Goal: Navigation & Orientation: Find specific page/section

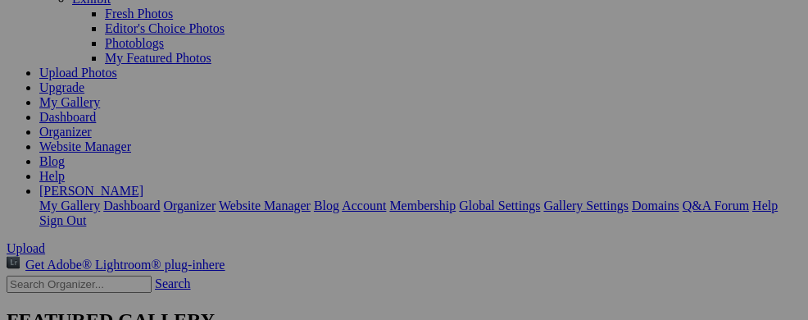
scroll to position [144, 0]
drag, startPoint x: 814, startPoint y: 53, endPoint x: 814, endPoint y: 108, distance: 54.9
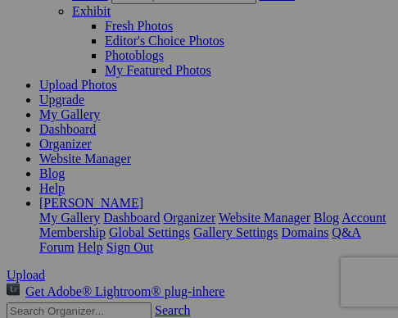
scroll to position [148, 0]
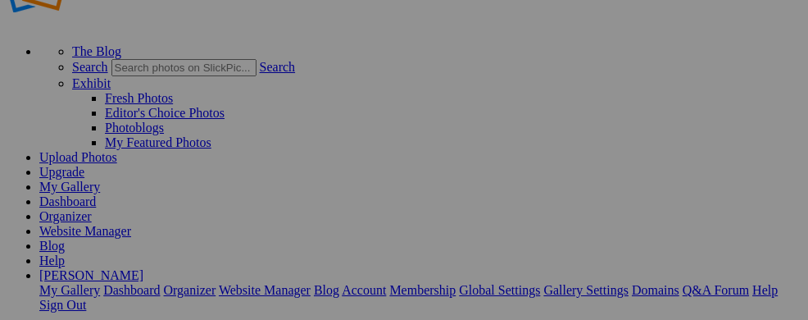
scroll to position [60, 0]
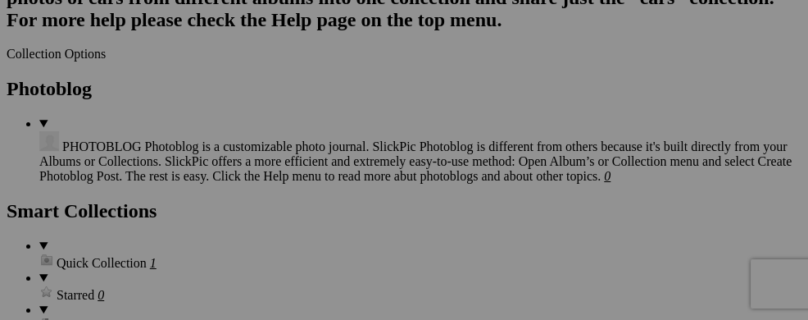
scroll to position [1874, 0]
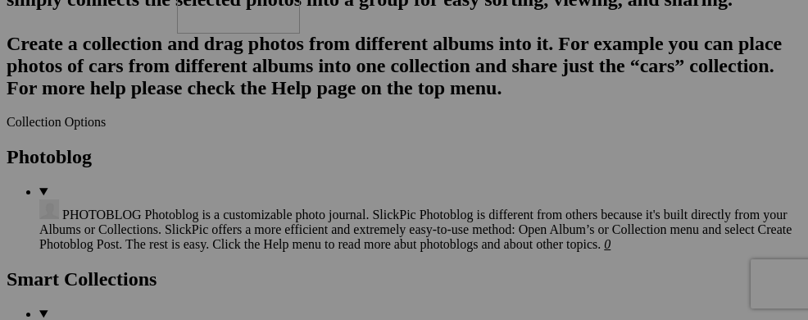
drag, startPoint x: 454, startPoint y: 279, endPoint x: 413, endPoint y: 93, distance: 190.5
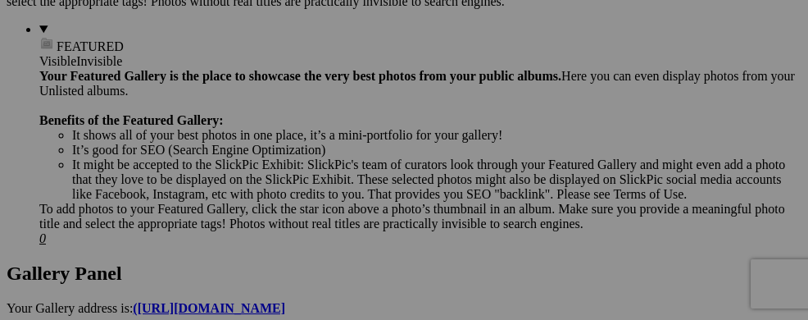
scroll to position [702, 0]
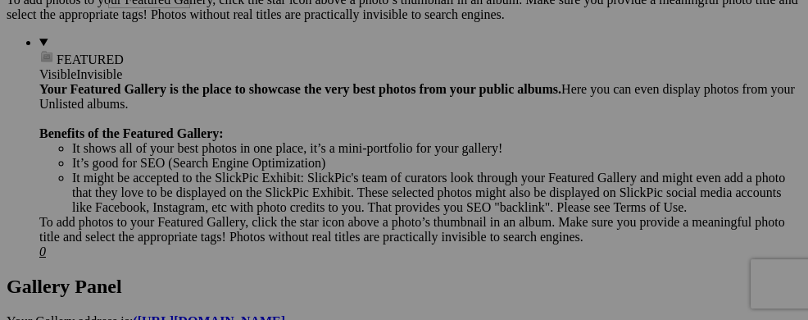
drag, startPoint x: 283, startPoint y: 256, endPoint x: 348, endPoint y: 98, distance: 171.2
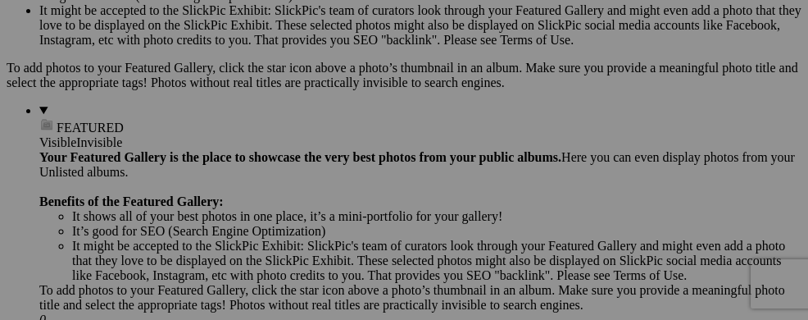
scroll to position [529, 0]
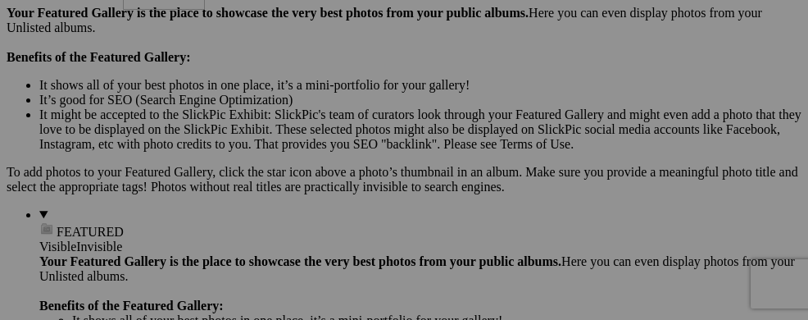
drag, startPoint x: 266, startPoint y: 280, endPoint x: 359, endPoint y: 98, distance: 204.9
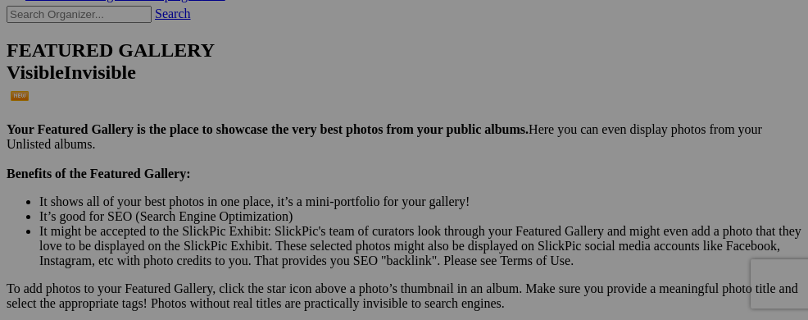
scroll to position [393, 0]
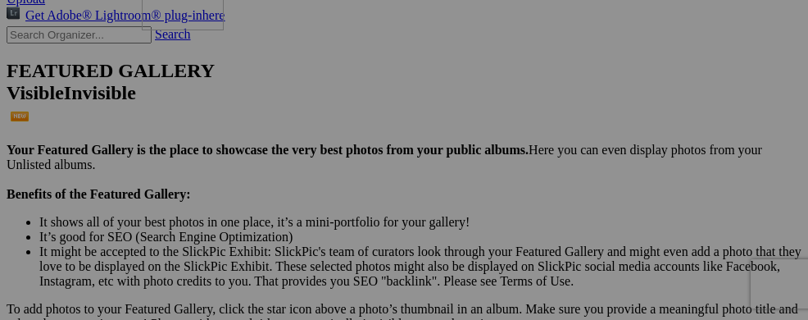
drag, startPoint x: 370, startPoint y: 291, endPoint x: 378, endPoint y: 118, distance: 173.1
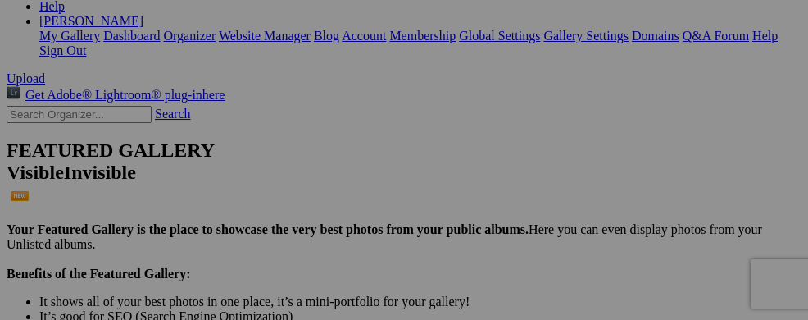
scroll to position [280, 0]
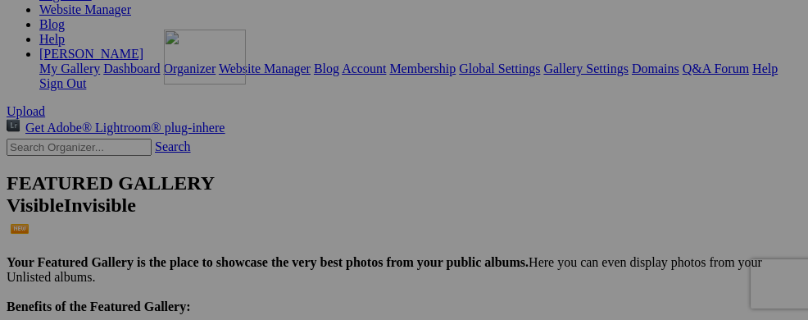
drag, startPoint x: 402, startPoint y: 268, endPoint x: 384, endPoint y: 107, distance: 161.7
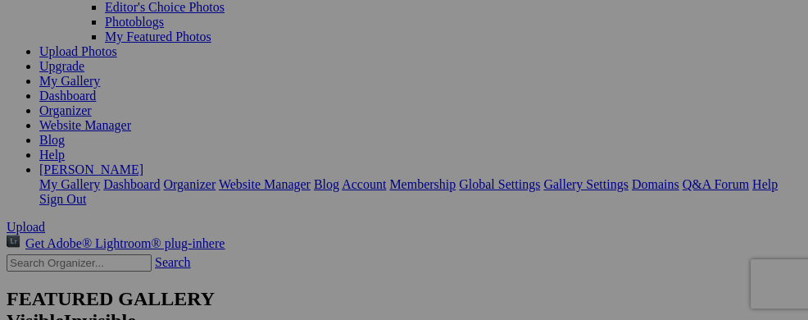
scroll to position [149, 0]
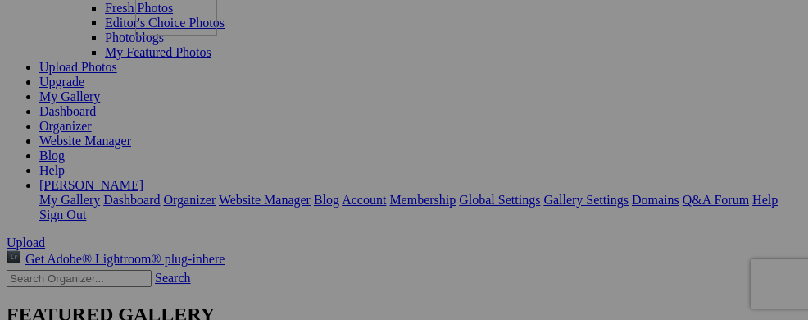
drag, startPoint x: 384, startPoint y: 270, endPoint x: 363, endPoint y: 94, distance: 177.5
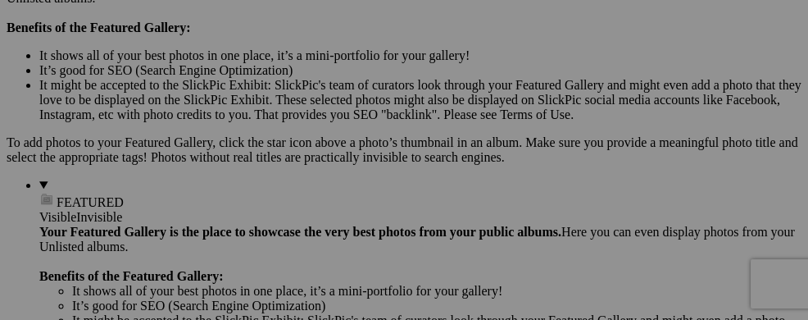
scroll to position [838, 0]
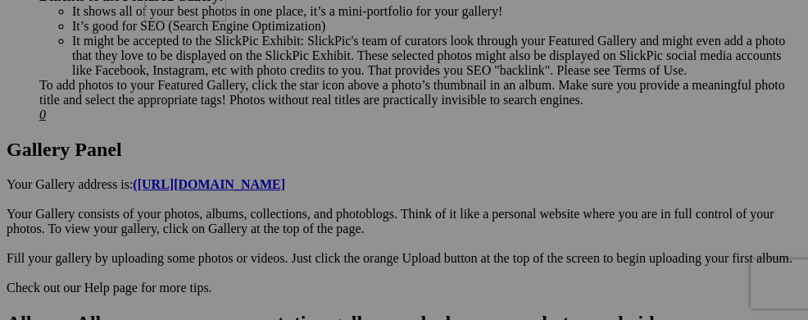
drag, startPoint x: 405, startPoint y: 287, endPoint x: 380, endPoint y: 109, distance: 179.5
drag, startPoint x: 281, startPoint y: 263, endPoint x: 274, endPoint y: 94, distance: 169.0
drag, startPoint x: 394, startPoint y: 271, endPoint x: 369, endPoint y: 100, distance: 173.2
drag, startPoint x: 623, startPoint y: 120, endPoint x: 458, endPoint y: 91, distance: 167.4
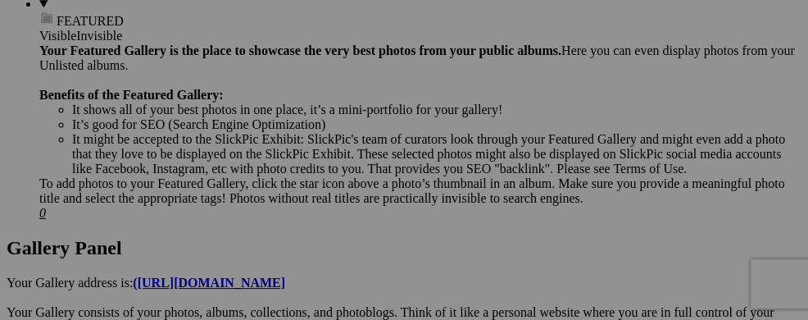
scroll to position [707, 0]
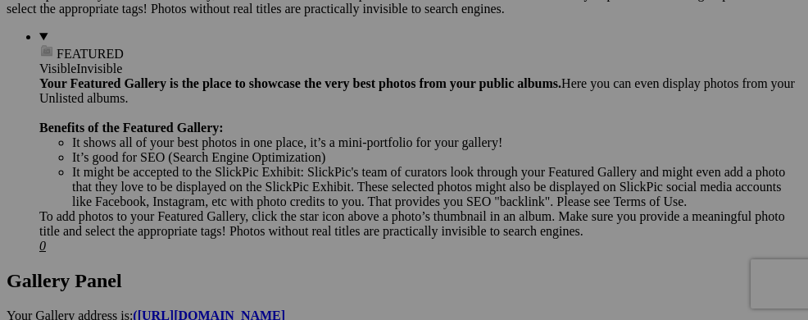
drag, startPoint x: 291, startPoint y: 238, endPoint x: 280, endPoint y: 87, distance: 151.2
drag, startPoint x: 390, startPoint y: 237, endPoint x: 389, endPoint y: 102, distance: 134.4
drag, startPoint x: 476, startPoint y: 267, endPoint x: 461, endPoint y: 105, distance: 163.0
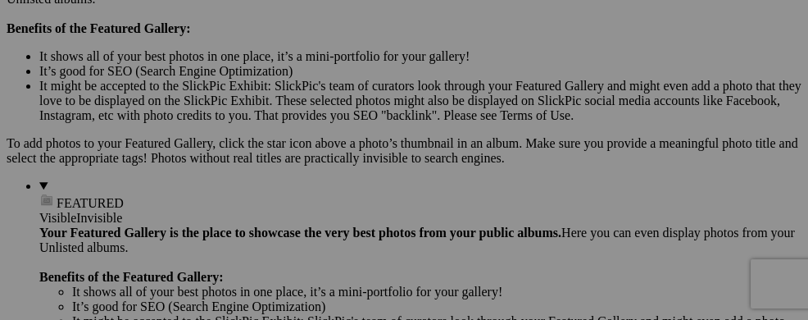
scroll to position [543, 0]
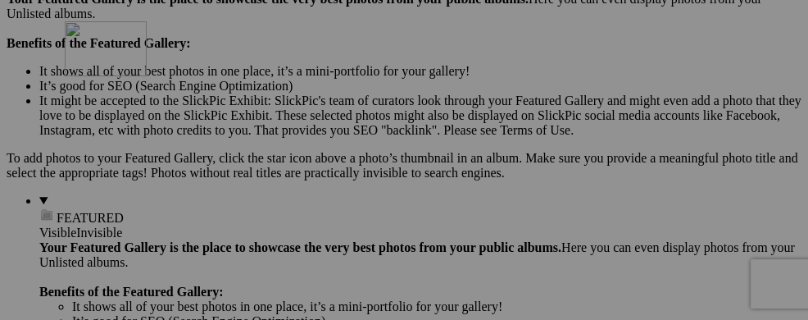
drag, startPoint x: 320, startPoint y: 283, endPoint x: 293, endPoint y: 109, distance: 175.7
drag, startPoint x: 388, startPoint y: 261, endPoint x: 382, endPoint y: 138, distance: 123.9
drag, startPoint x: 494, startPoint y: 297, endPoint x: 488, endPoint y: 137, distance: 160.0
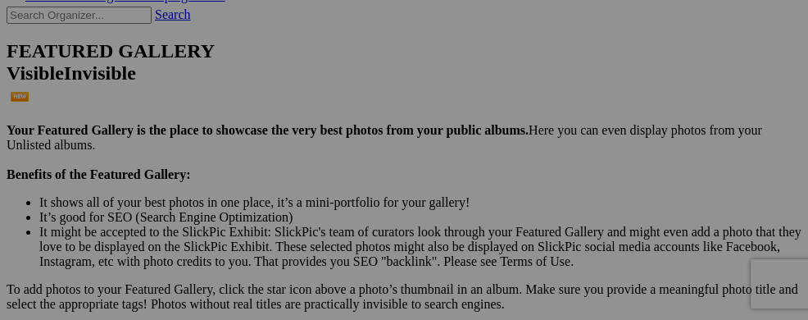
scroll to position [379, 0]
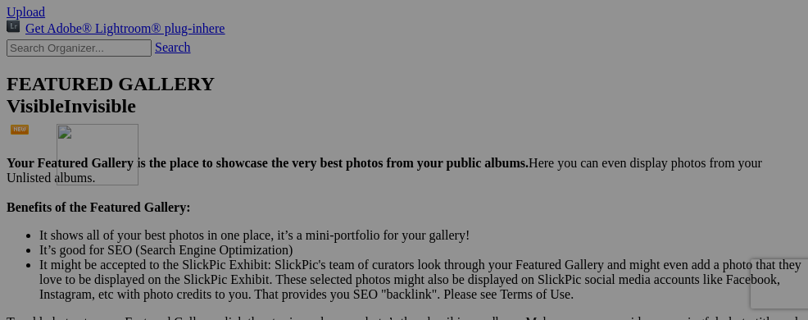
drag, startPoint x: 293, startPoint y: 302, endPoint x: 273, endPoint y: 143, distance: 161.1
drag, startPoint x: 410, startPoint y: 305, endPoint x: 382, endPoint y: 76, distance: 230.4
drag, startPoint x: 486, startPoint y: 311, endPoint x: 486, endPoint y: 148, distance: 162.3
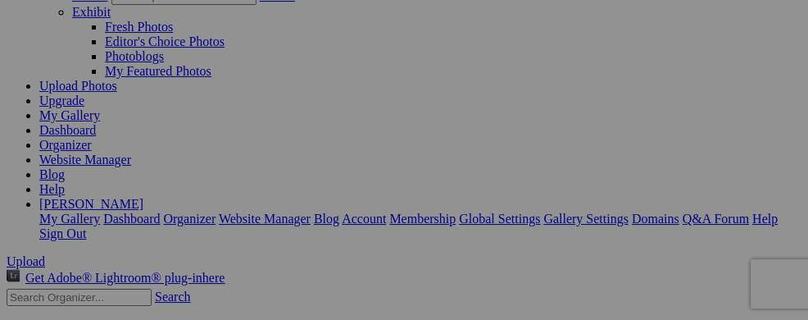
scroll to position [138, 0]
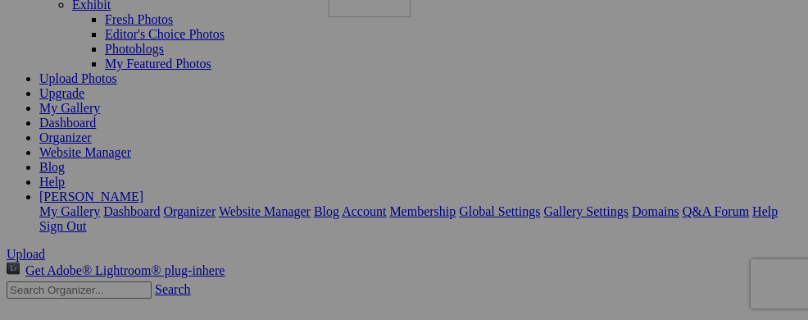
drag, startPoint x: 396, startPoint y: 257, endPoint x: 565, endPoint y: 104, distance: 227.5
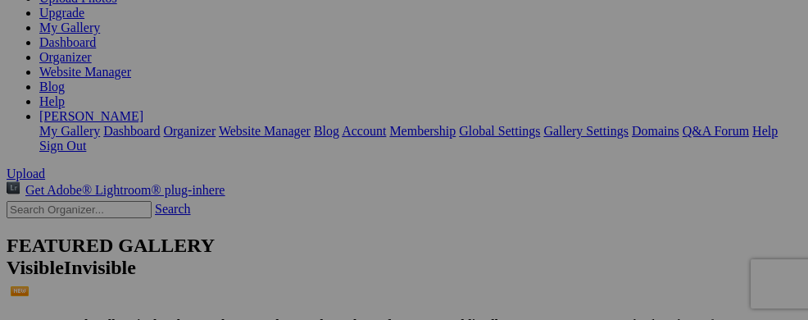
scroll to position [203, 0]
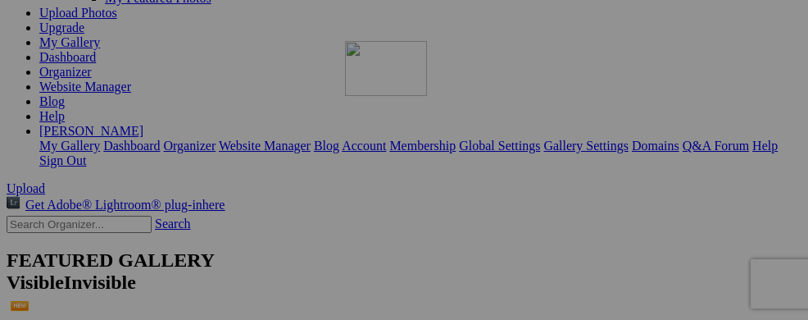
drag, startPoint x: 534, startPoint y: 315, endPoint x: 580, endPoint y: 181, distance: 141.3
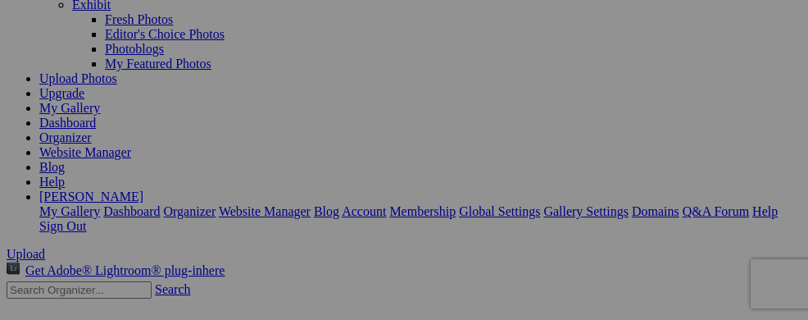
scroll to position [105, 0]
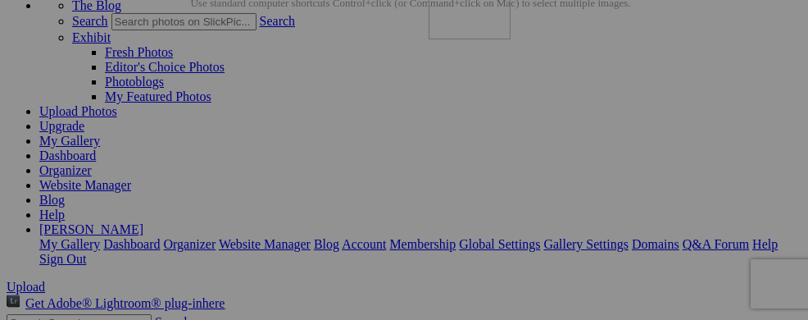
drag, startPoint x: 599, startPoint y: 307, endPoint x: 665, endPoint y: 127, distance: 191.9
drag, startPoint x: 700, startPoint y: 178, endPoint x: 590, endPoint y: 143, distance: 115.3
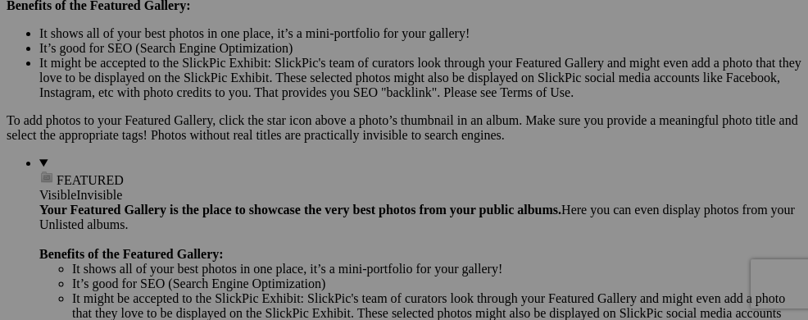
scroll to position [596, 0]
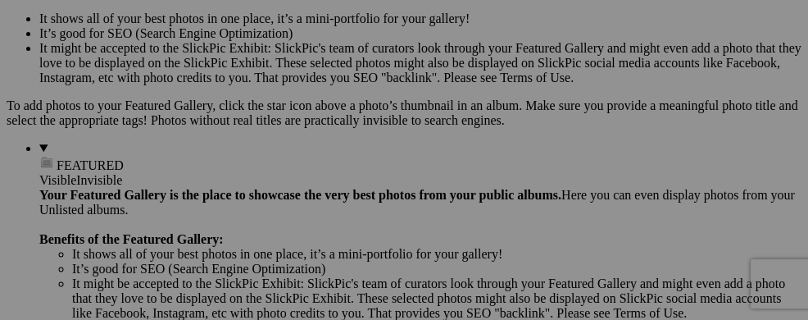
drag, startPoint x: 511, startPoint y: 234, endPoint x: 460, endPoint y: 69, distance: 172.4
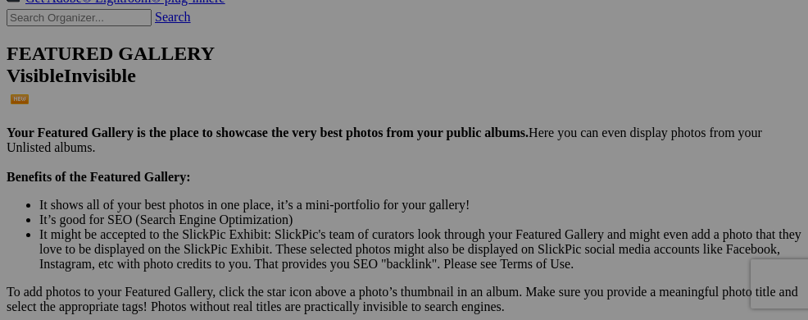
scroll to position [388, 0]
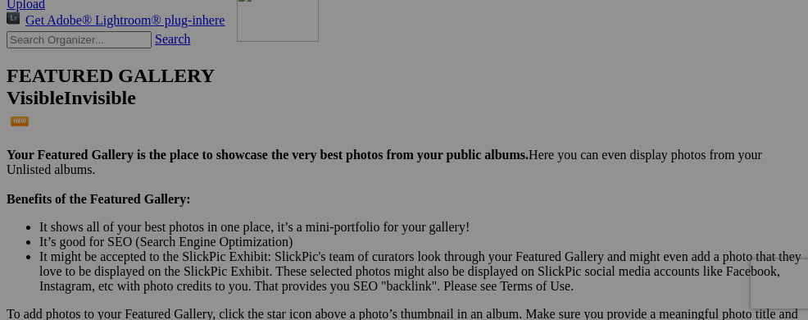
drag, startPoint x: 522, startPoint y: 289, endPoint x: 473, endPoint y: 129, distance: 167.2
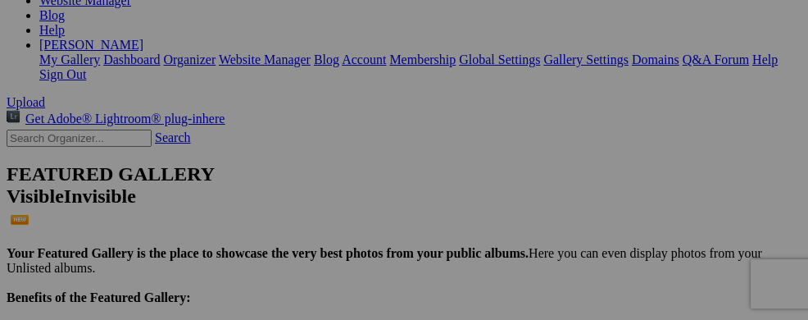
scroll to position [257, 0]
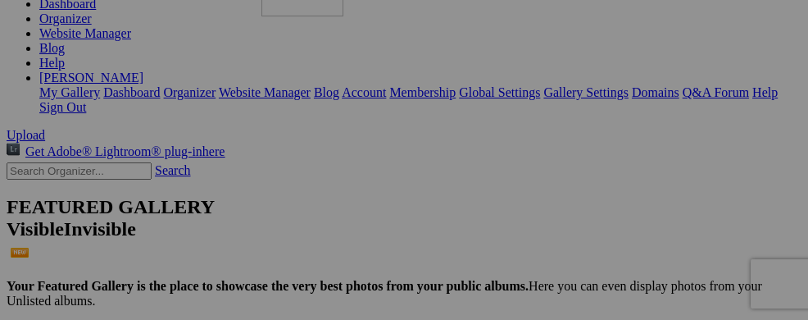
drag, startPoint x: 538, startPoint y: 288, endPoint x: 498, endPoint y: 104, distance: 188.1
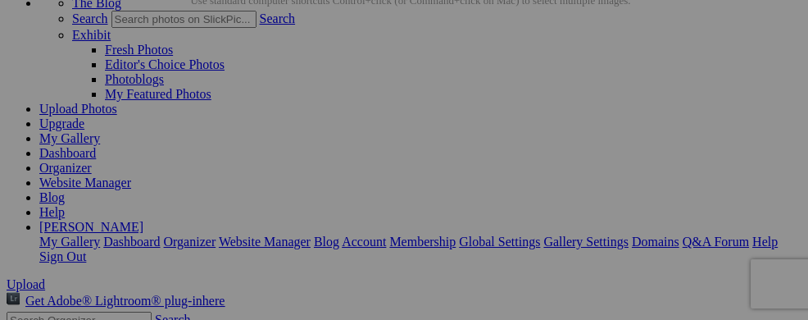
scroll to position [93, 0]
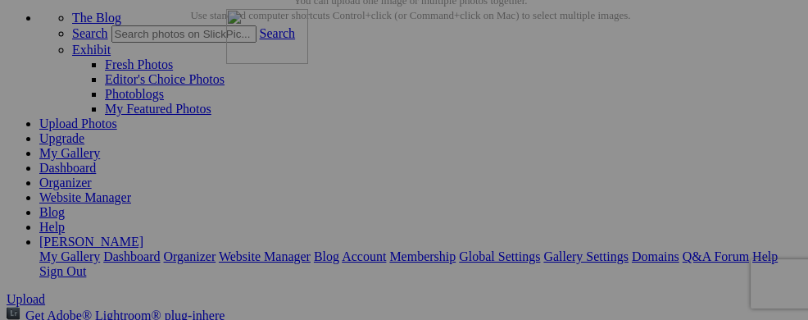
drag, startPoint x: 513, startPoint y: 314, endPoint x: 462, endPoint y: 152, distance: 170.1
drag, startPoint x: 711, startPoint y: 164, endPoint x: 580, endPoint y: 147, distance: 131.4
drag, startPoint x: 308, startPoint y: 298, endPoint x: 675, endPoint y: 145, distance: 397.1
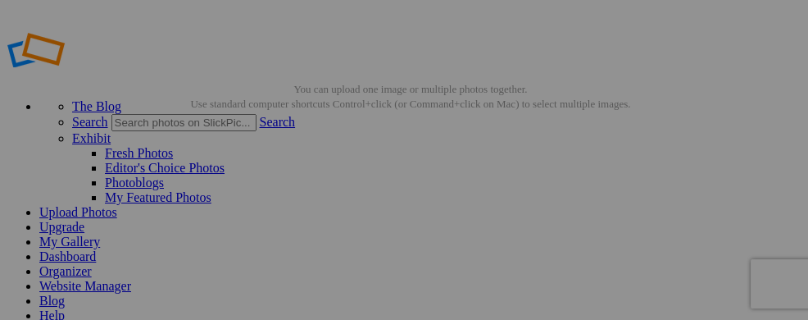
scroll to position [0, 0]
